Goal: Information Seeking & Learning: Learn about a topic

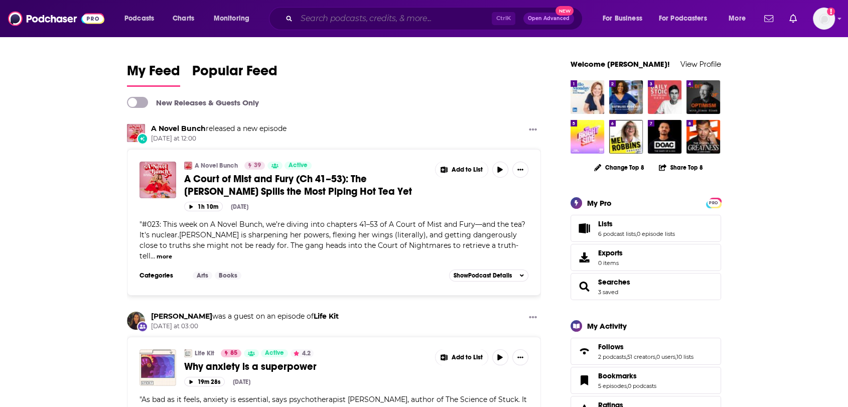
click at [338, 13] on input "Search podcasts, credits, & more..." at bounding box center [394, 19] width 195 height 16
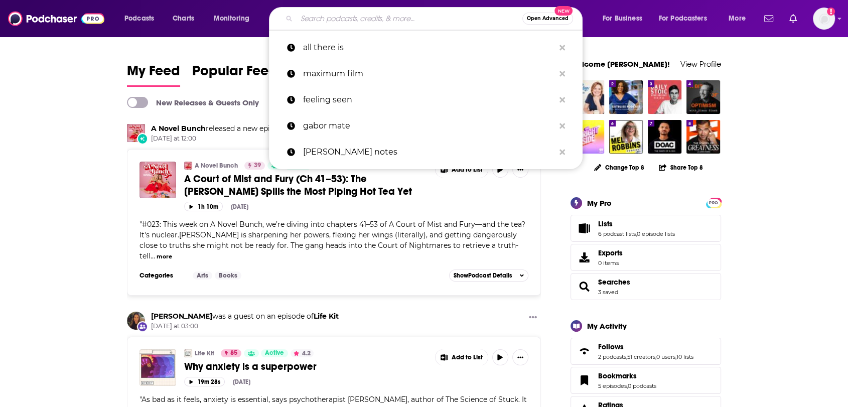
paste input "The Mindset Mentor Podcast"
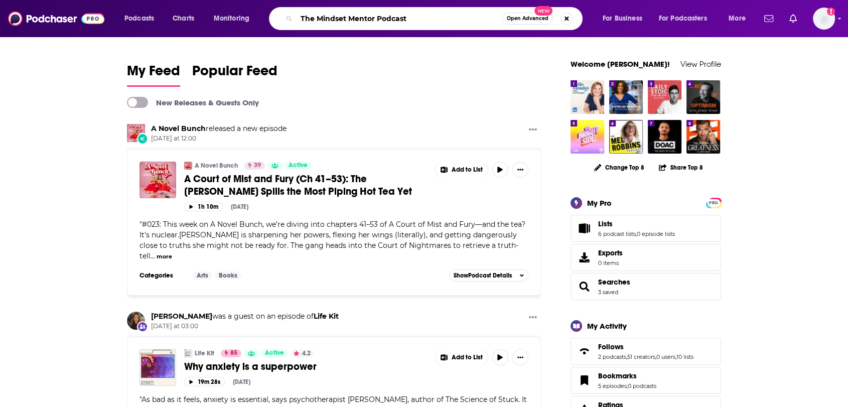
type input "The Mindset Mentor Podcast"
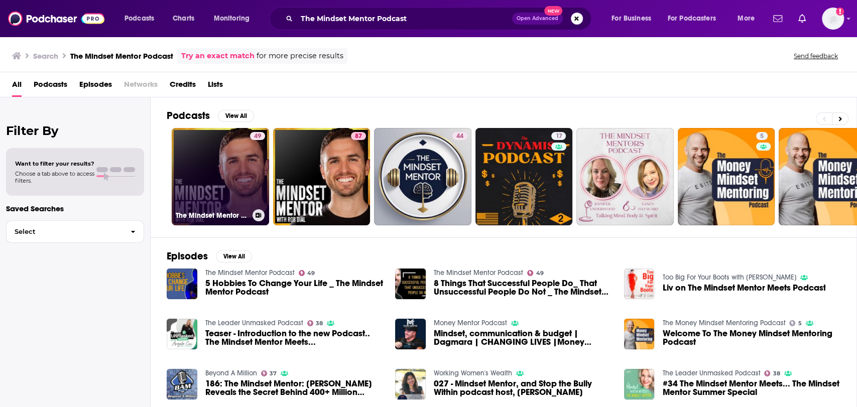
click at [249, 182] on link "49 The Mindset Mentor Podcast" at bounding box center [220, 176] width 97 height 97
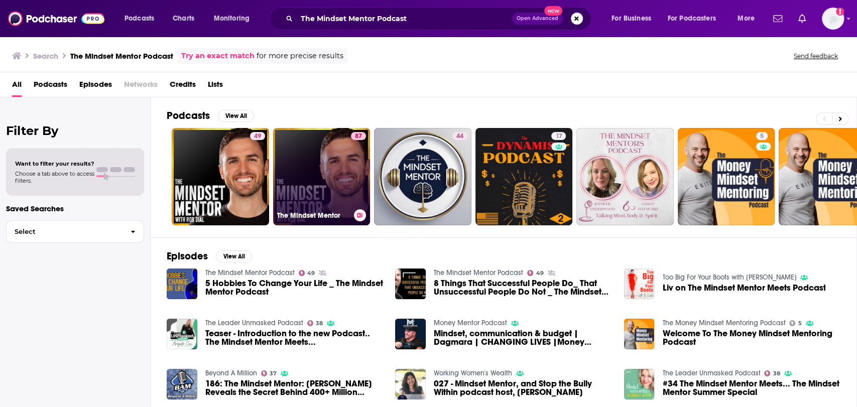
click at [341, 162] on link "87 The Mindset Mentor" at bounding box center [321, 176] width 97 height 97
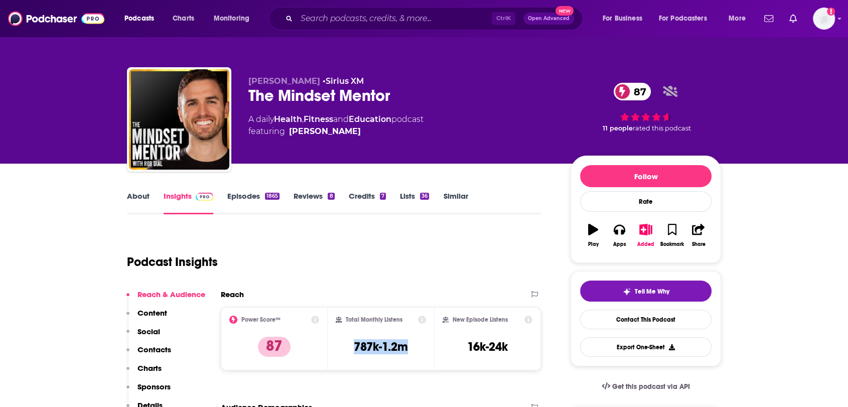
drag, startPoint x: 364, startPoint y: 350, endPoint x: 346, endPoint y: 351, distance: 17.6
click at [346, 351] on div "Total Monthly Listens 787k-1.2m" at bounding box center [381, 339] width 91 height 46
